Goal: Task Accomplishment & Management: Use online tool/utility

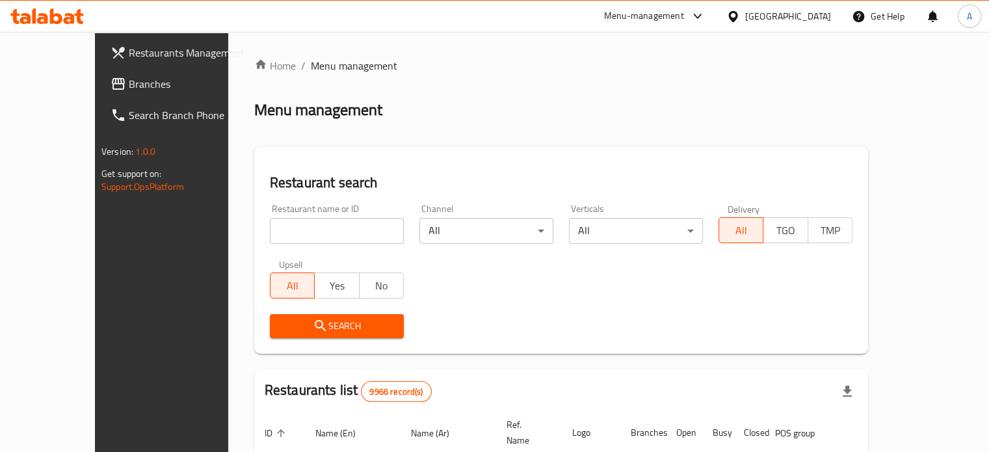
click at [284, 226] on div "Home / Menu management Menu management Restaurant search Restaurant name or ID …" at bounding box center [561, 434] width 614 height 753
click at [291, 234] on input "search" at bounding box center [337, 231] width 134 height 26
type input "[PERSON_NAME]"
click at [336, 322] on span "Search" at bounding box center [336, 326] width 113 height 16
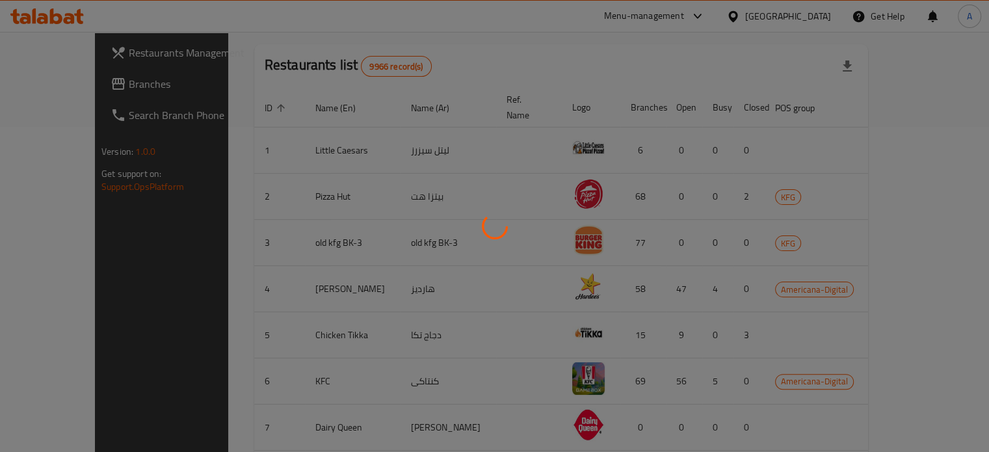
scroll to position [101, 0]
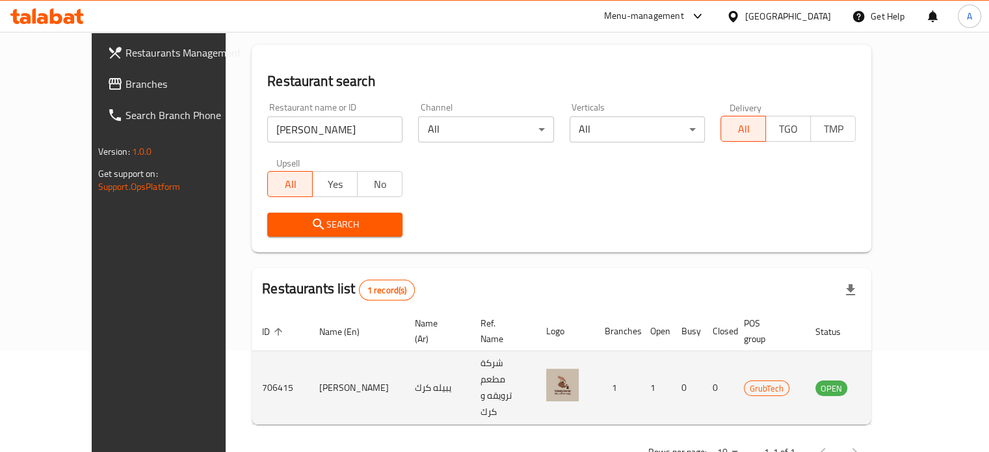
click at [899, 383] on icon "enhanced table" at bounding box center [892, 388] width 14 height 11
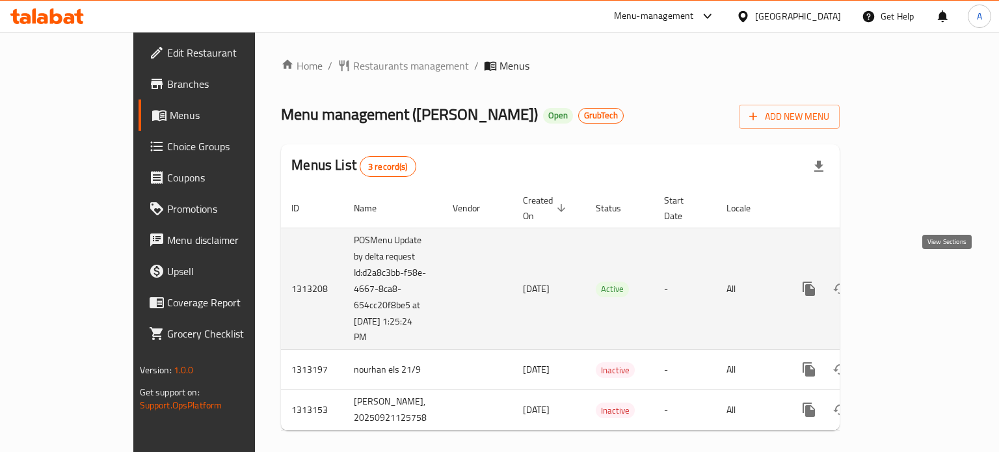
click at [911, 281] on icon "enhanced table" at bounding box center [903, 289] width 16 height 16
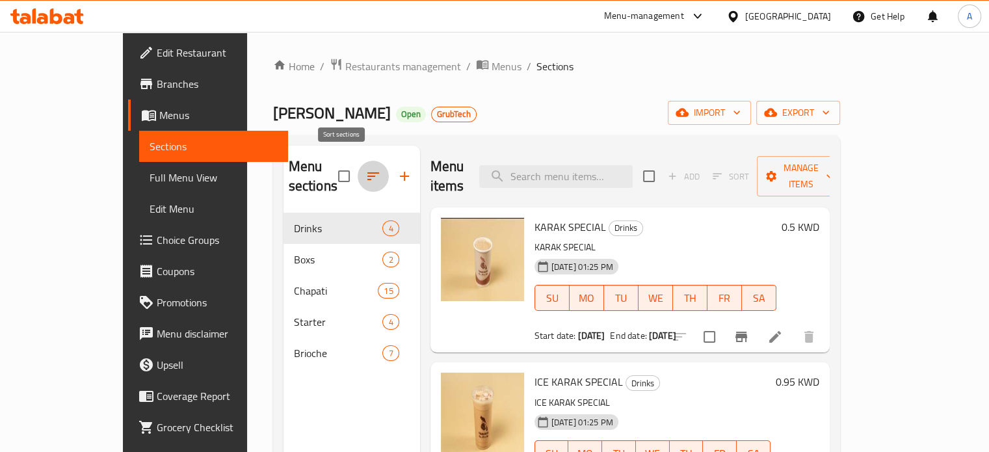
click at [366, 168] on icon "button" at bounding box center [374, 176] width 16 height 16
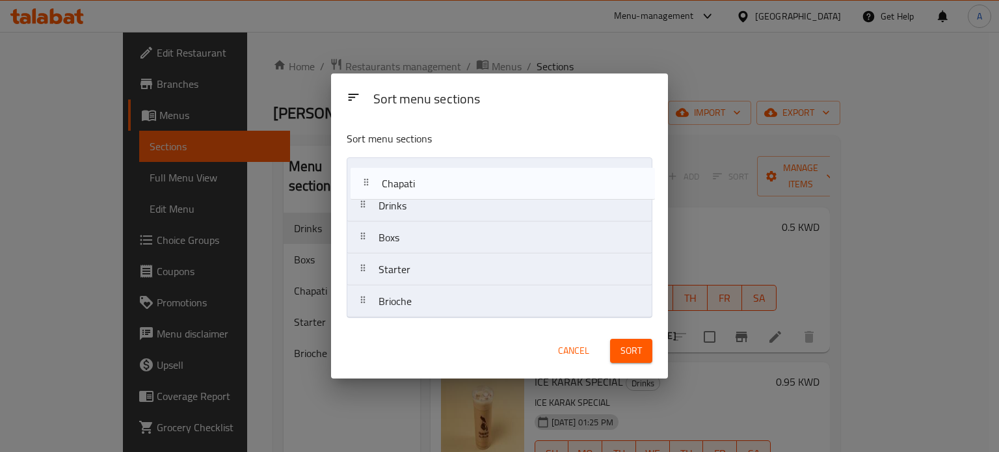
drag, startPoint x: 440, startPoint y: 237, endPoint x: 443, endPoint y: 177, distance: 60.6
click at [443, 179] on nav "Drinks Boxs Chapati Starter Brioche" at bounding box center [499, 237] width 305 height 161
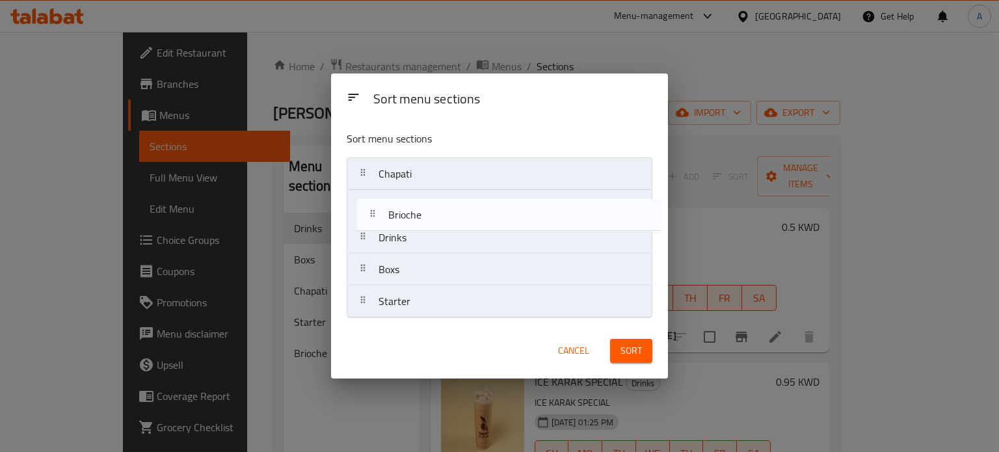
drag, startPoint x: 430, startPoint y: 306, endPoint x: 447, endPoint y: 195, distance: 112.5
click at [447, 195] on nav "Chapati Drinks Boxs Starter Brioche" at bounding box center [499, 237] width 305 height 161
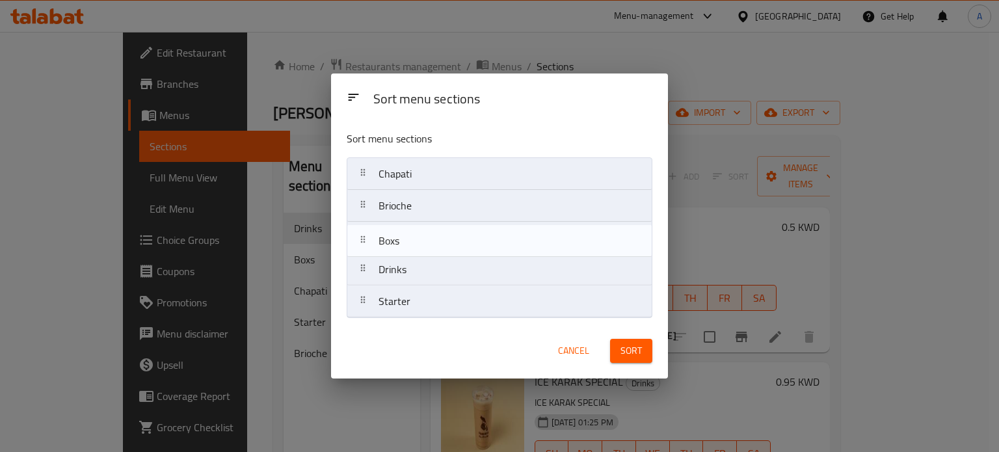
drag, startPoint x: 430, startPoint y: 272, endPoint x: 431, endPoint y: 227, distance: 44.9
click at [431, 227] on nav "Chapati Brioche Drinks Boxs Starter" at bounding box center [499, 237] width 305 height 161
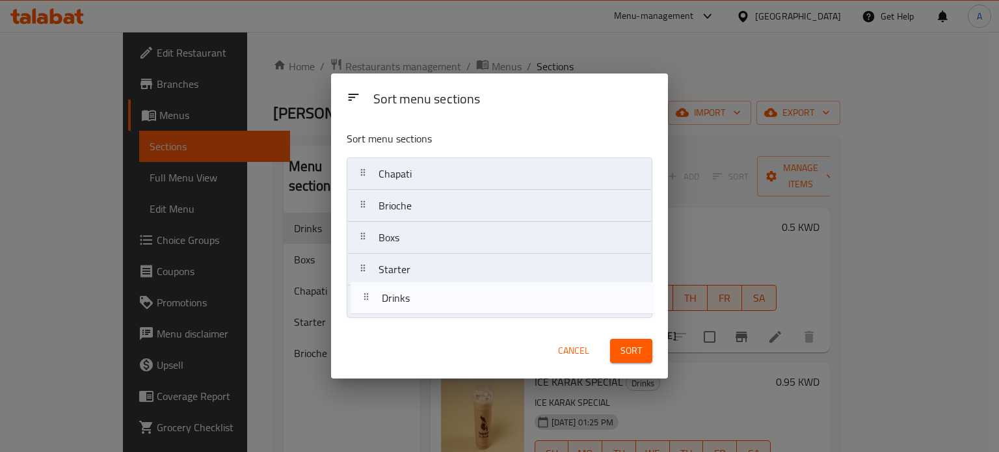
drag, startPoint x: 431, startPoint y: 275, endPoint x: 435, endPoint y: 312, distance: 36.7
click at [435, 312] on nav "Chapati Brioche Boxs Drinks Starter" at bounding box center [499, 237] width 305 height 161
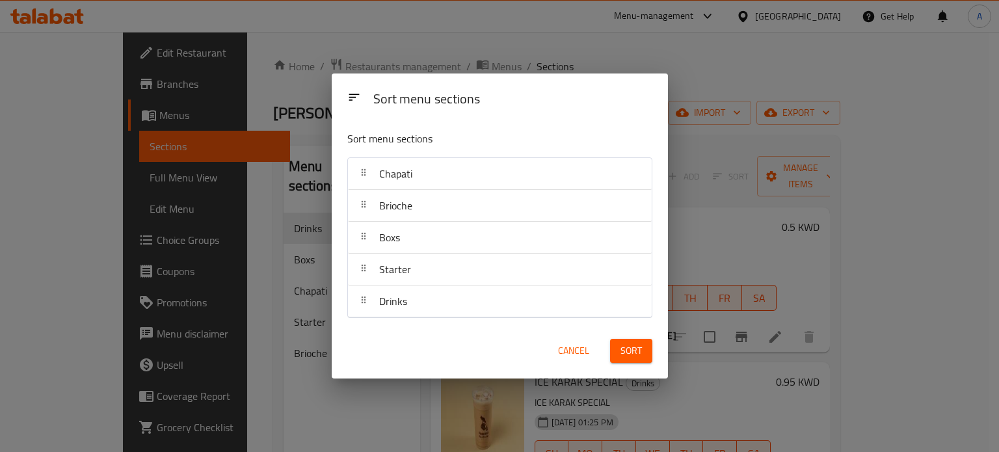
click at [640, 354] on span "Sort" at bounding box center [631, 351] width 21 height 16
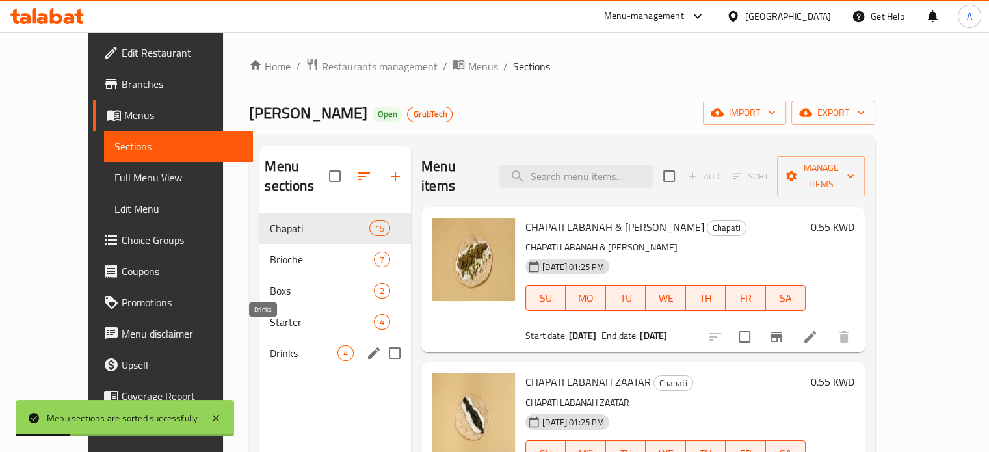
click at [276, 345] on span "Drinks" at bounding box center [304, 353] width 68 height 16
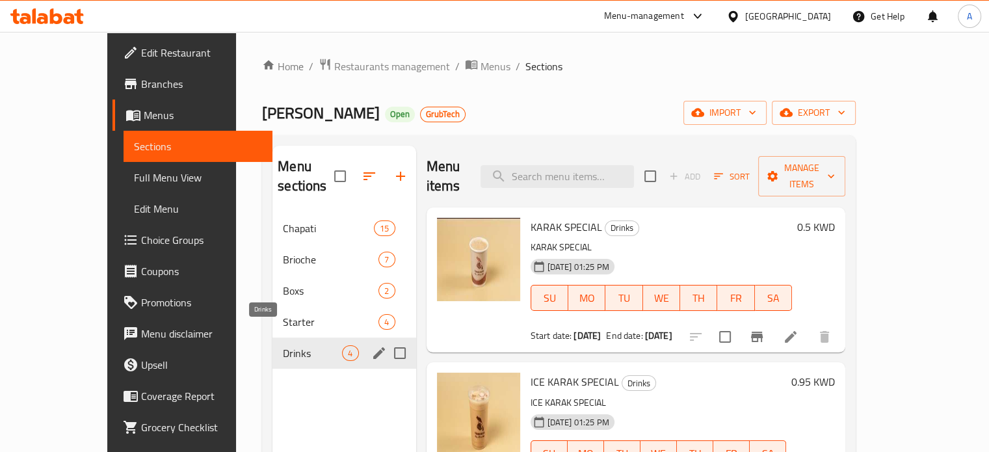
click at [283, 345] on span "Drinks" at bounding box center [312, 353] width 59 height 16
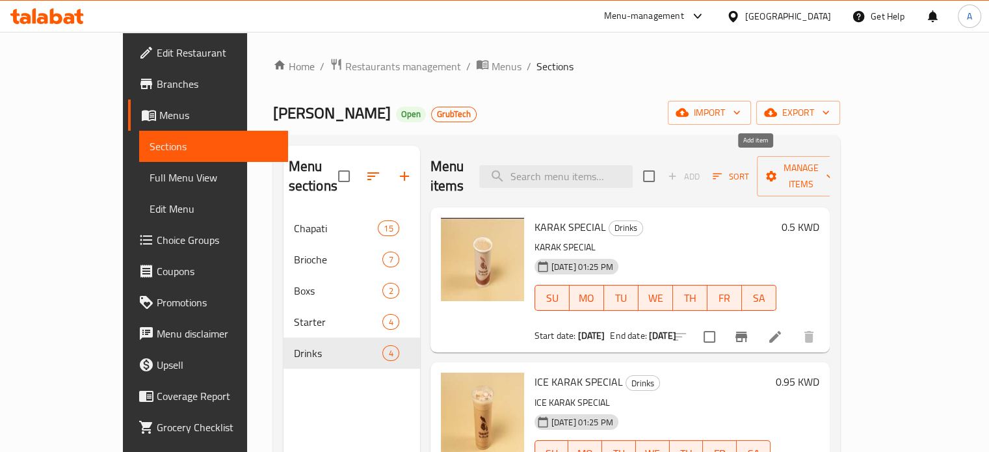
click at [705, 169] on span "Add" at bounding box center [684, 177] width 42 height 20
click at [663, 165] on input "checkbox" at bounding box center [649, 176] width 27 height 27
checkbox input "true"
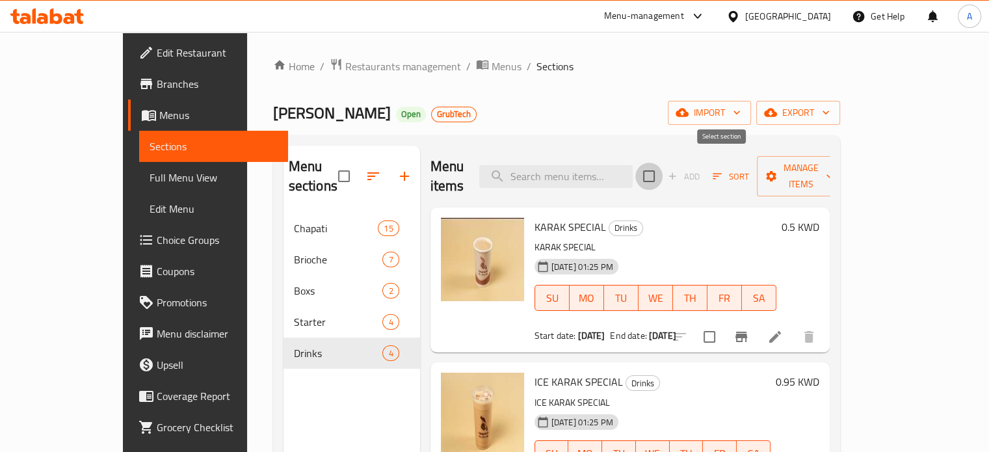
checkbox input "true"
click at [663, 165] on input "checkbox" at bounding box center [649, 176] width 27 height 27
checkbox input "false"
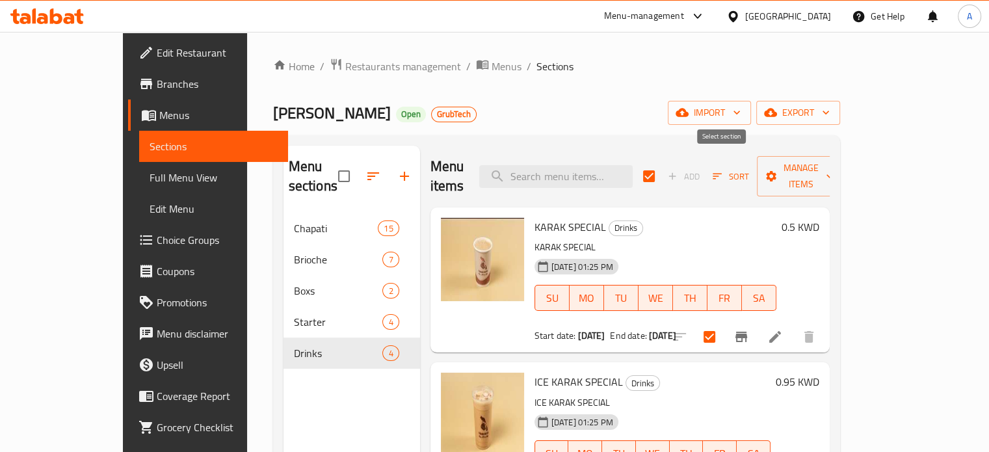
checkbox input "false"
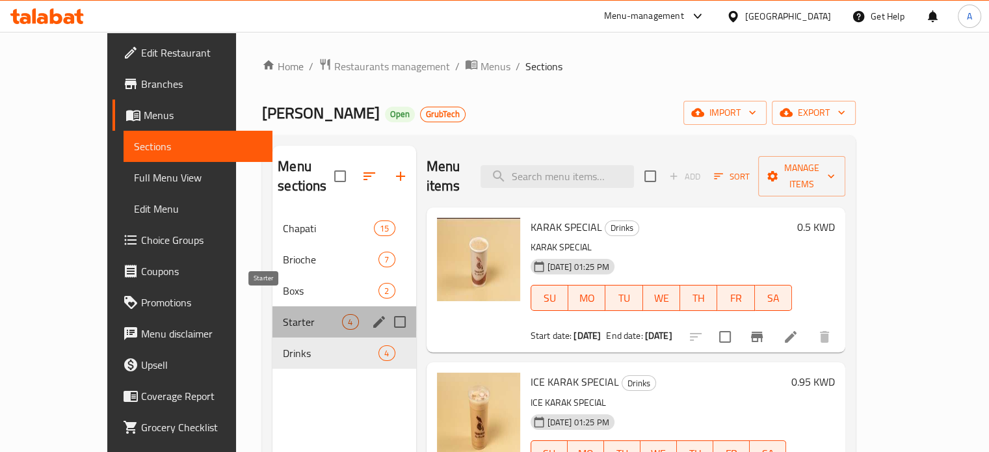
click at [283, 314] on span "Starter" at bounding box center [312, 322] width 59 height 16
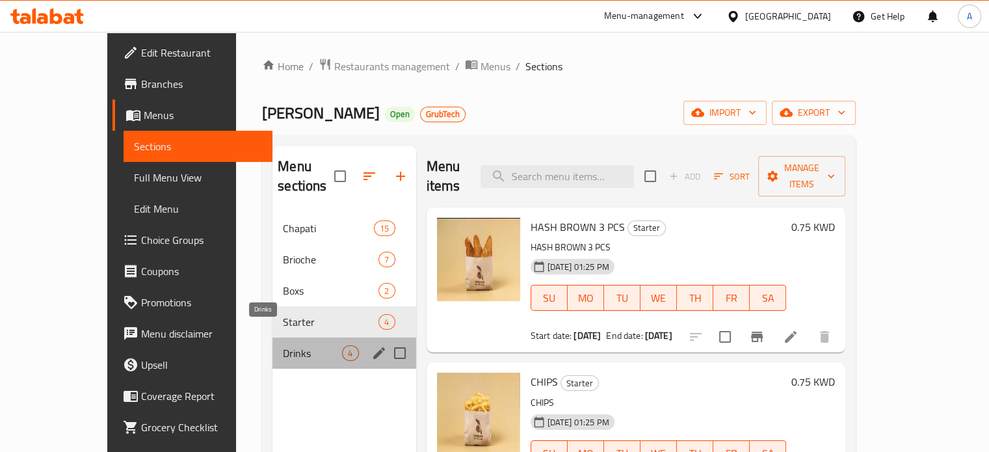
click at [283, 345] on span "Drinks" at bounding box center [312, 353] width 59 height 16
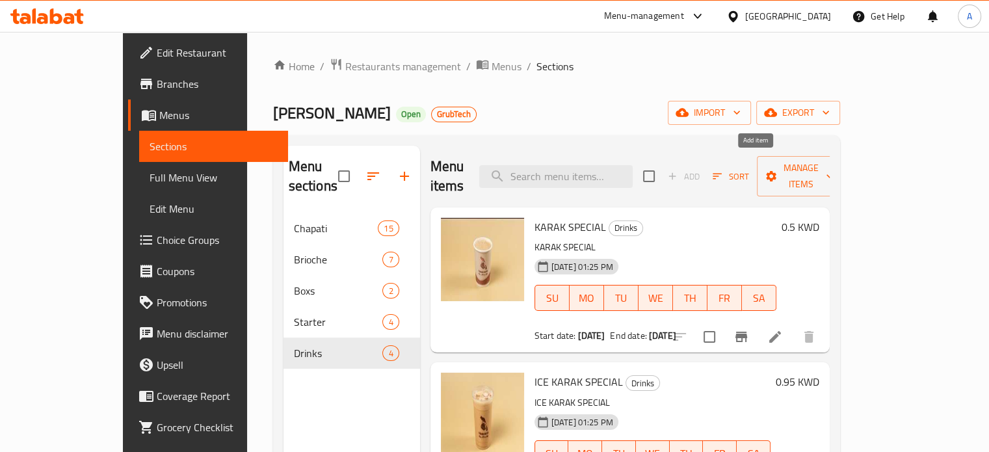
click at [705, 168] on span "Add" at bounding box center [684, 177] width 42 height 20
click at [40, 17] on icon at bounding box center [42, 18] width 11 height 11
